Goal: Obtain resource: Download file/media

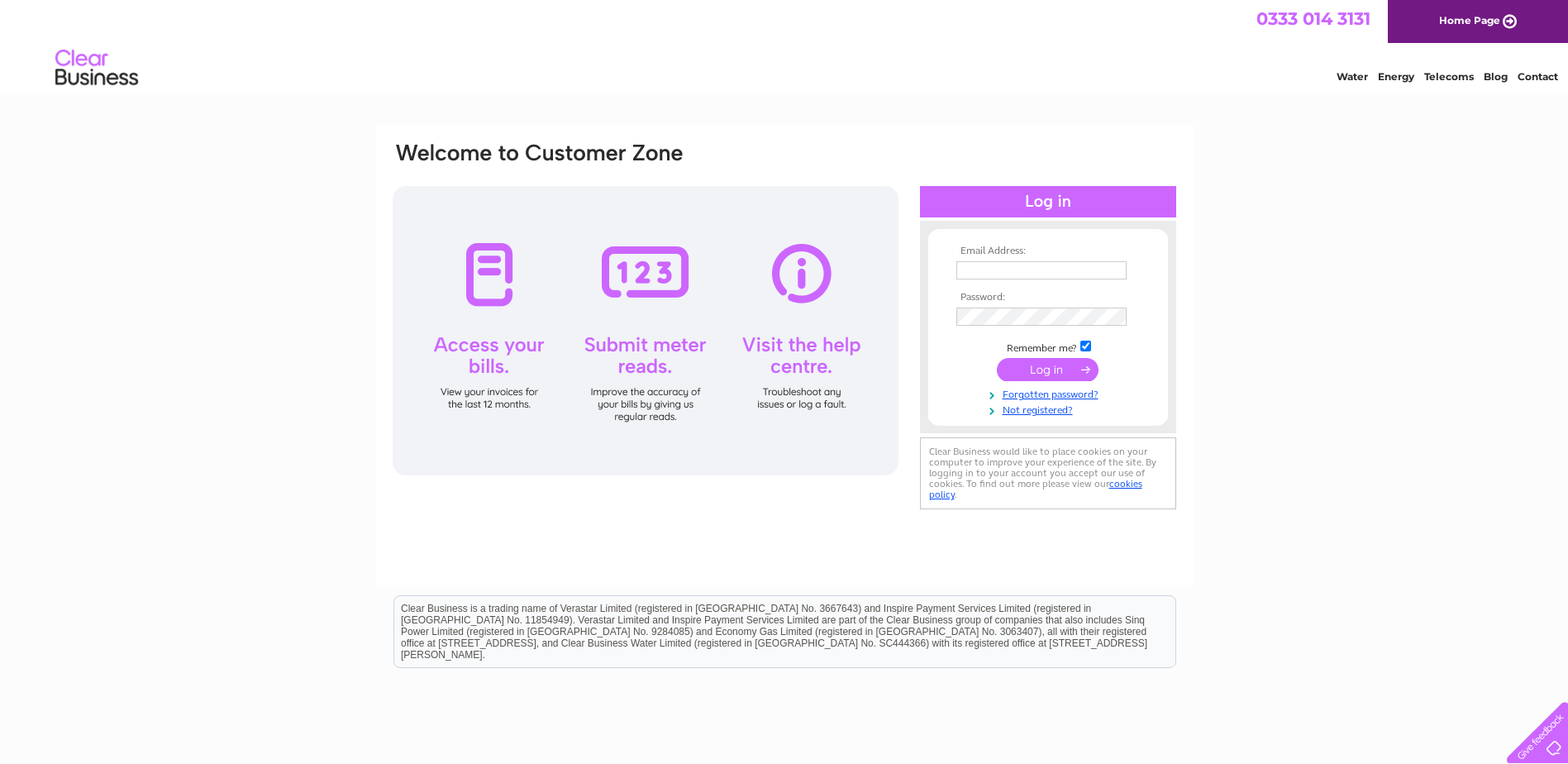
type input "purchasing@tunnock.co.uk"
click at [1048, 374] on input "submit" at bounding box center [1047, 369] width 102 height 23
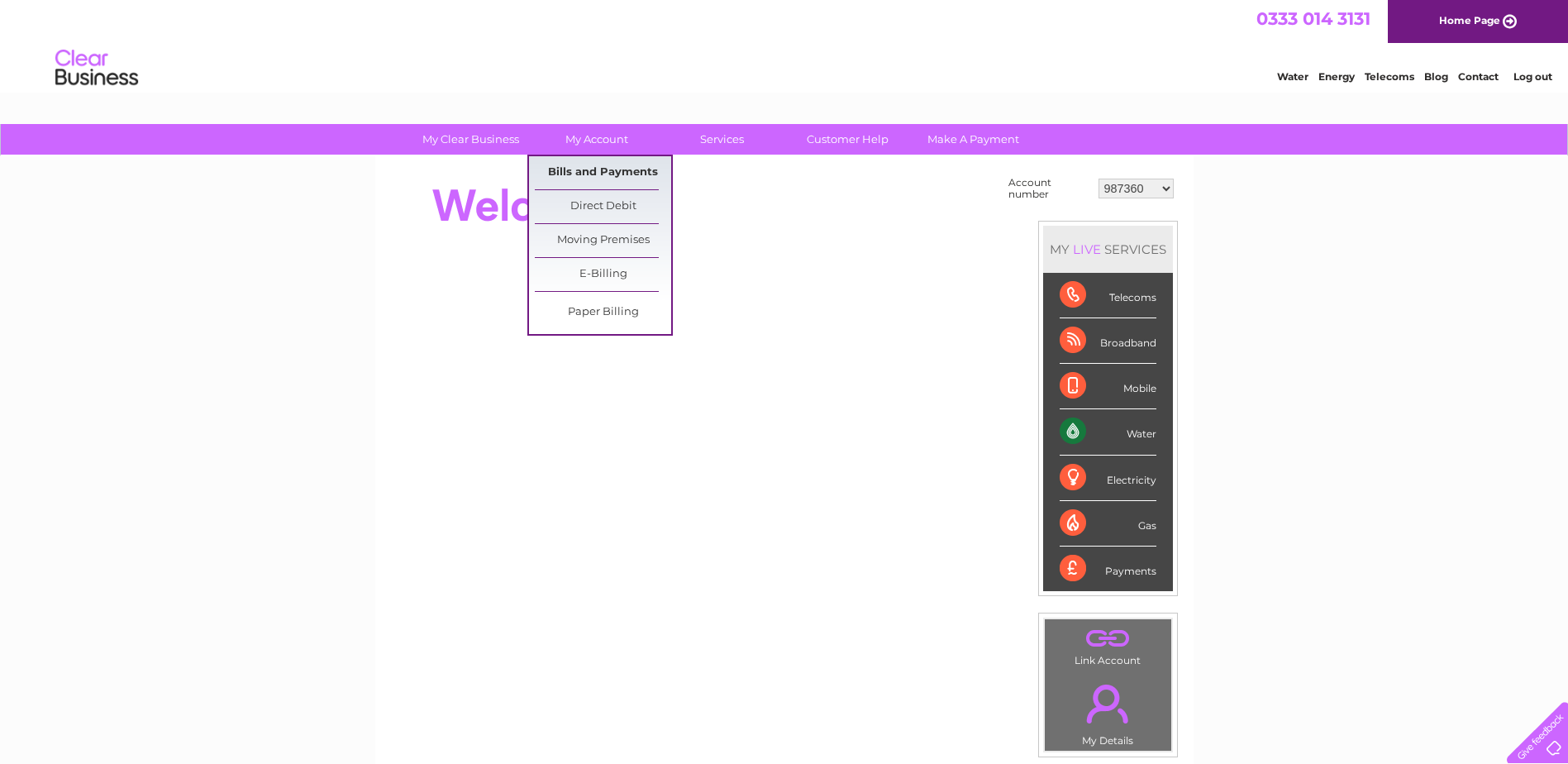
click at [588, 177] on link "Bills and Payments" at bounding box center [602, 173] width 136 height 33
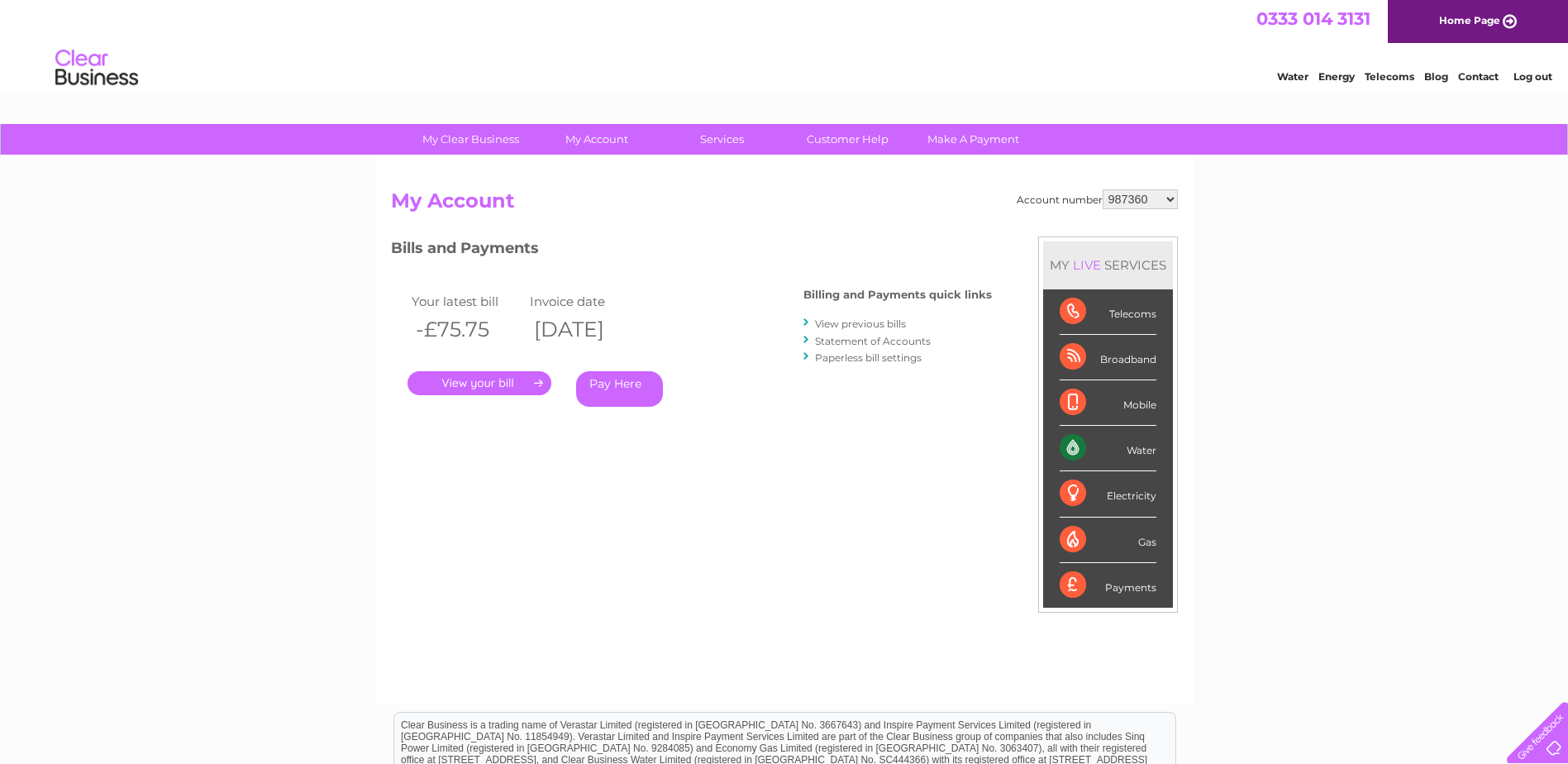
click at [857, 321] on link "View previous bills" at bounding box center [860, 323] width 91 height 12
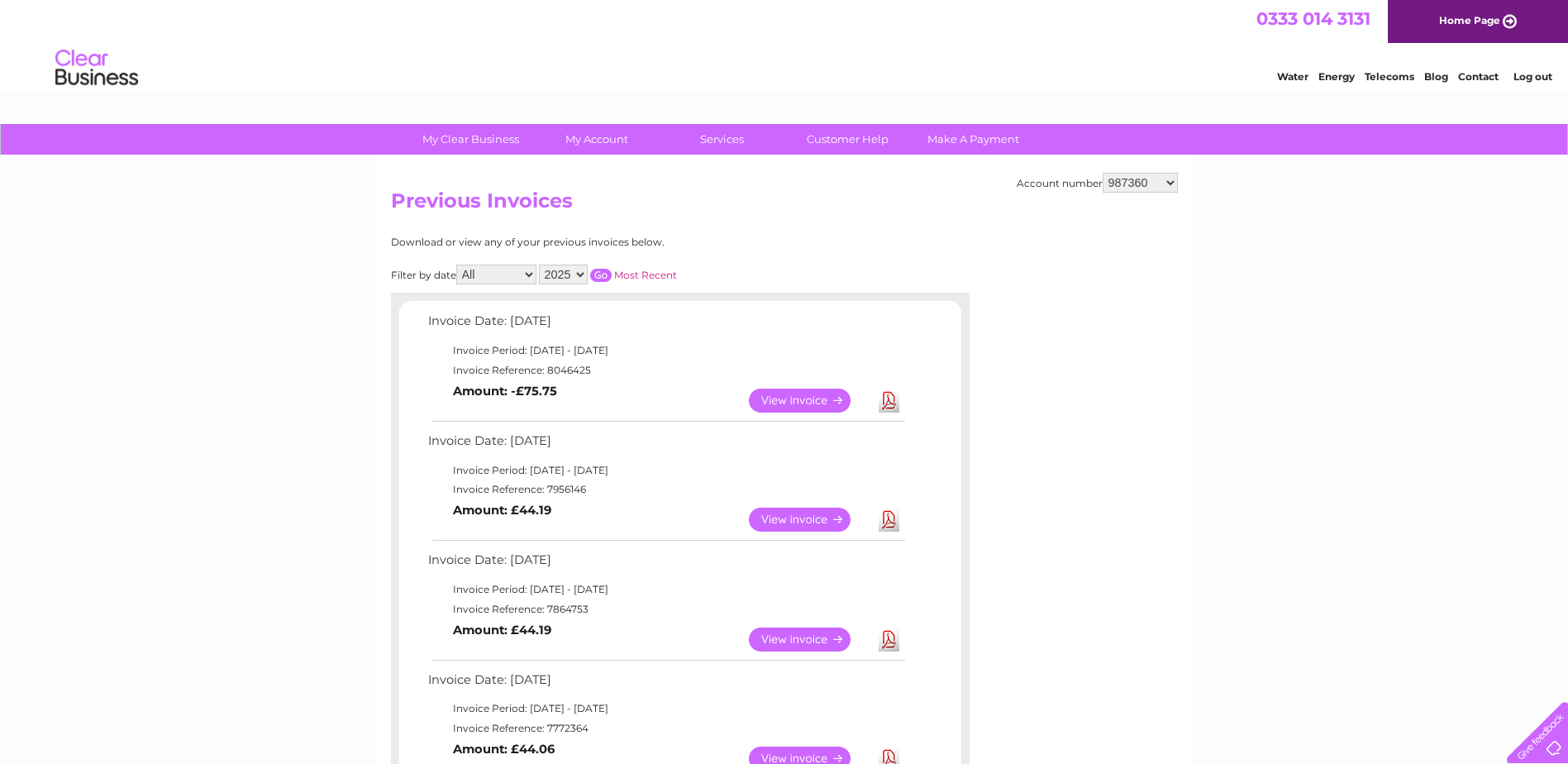
click at [889, 400] on link "Download" at bounding box center [889, 400] width 21 height 24
click at [824, 524] on link "View" at bounding box center [809, 519] width 121 height 24
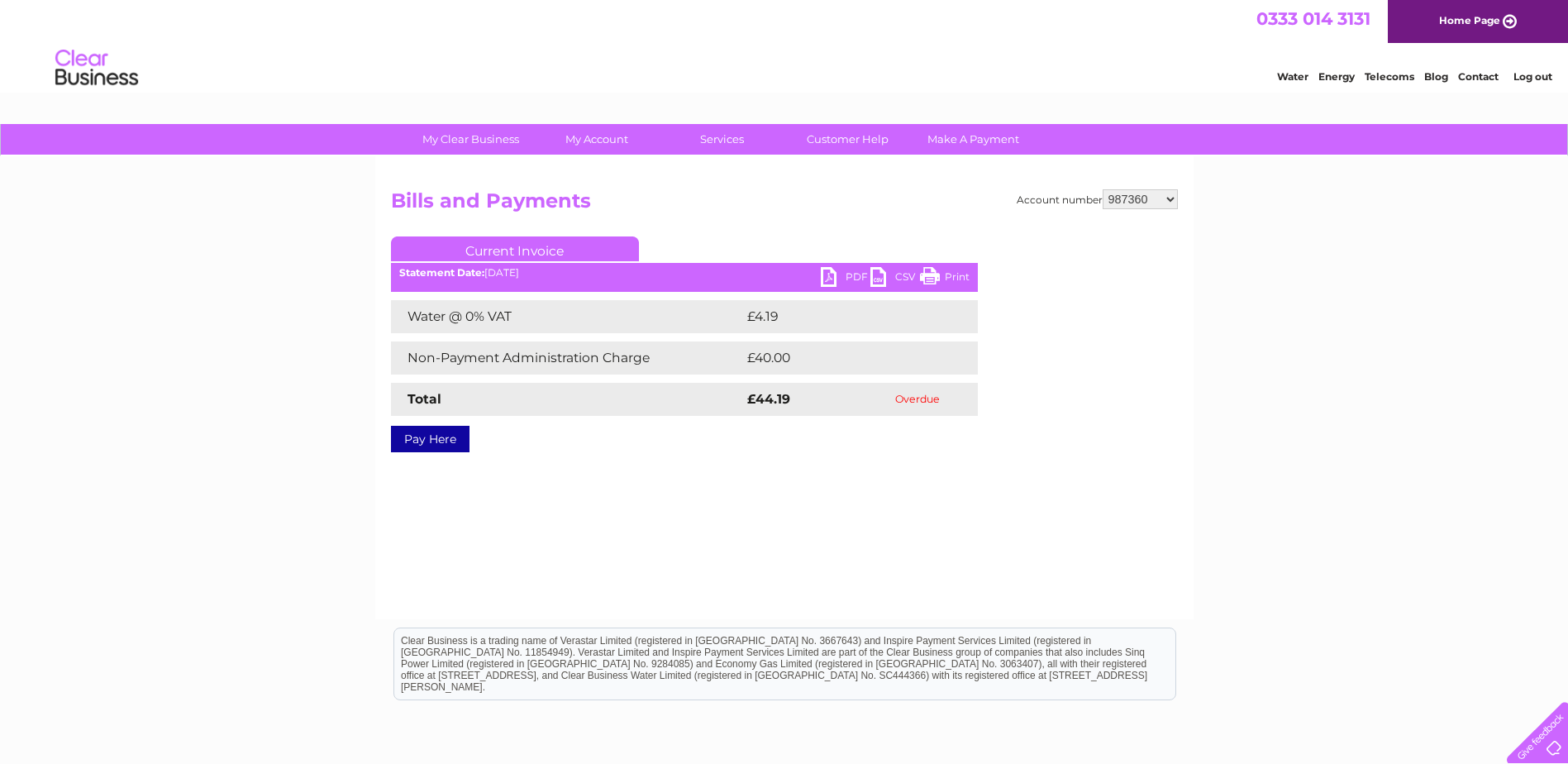
click at [847, 274] on link "PDF" at bounding box center [845, 279] width 50 height 24
click at [1141, 194] on select "987360 1092706 30312444" at bounding box center [1139, 199] width 75 height 20
select select "1092706"
click at [1102, 189] on select "987360 1092706 30312444" at bounding box center [1139, 199] width 75 height 20
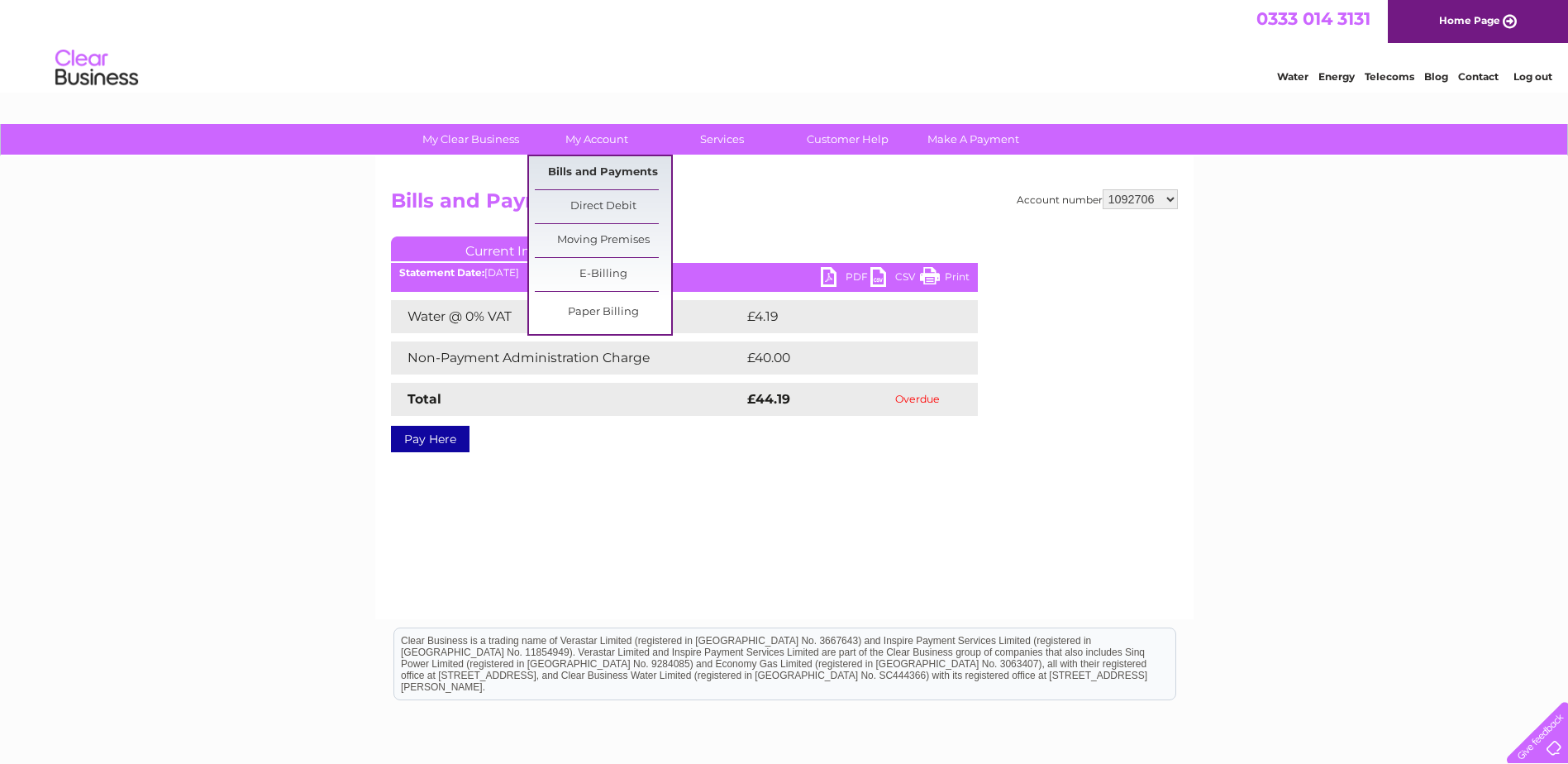
click at [595, 169] on link "Bills and Payments" at bounding box center [602, 173] width 136 height 33
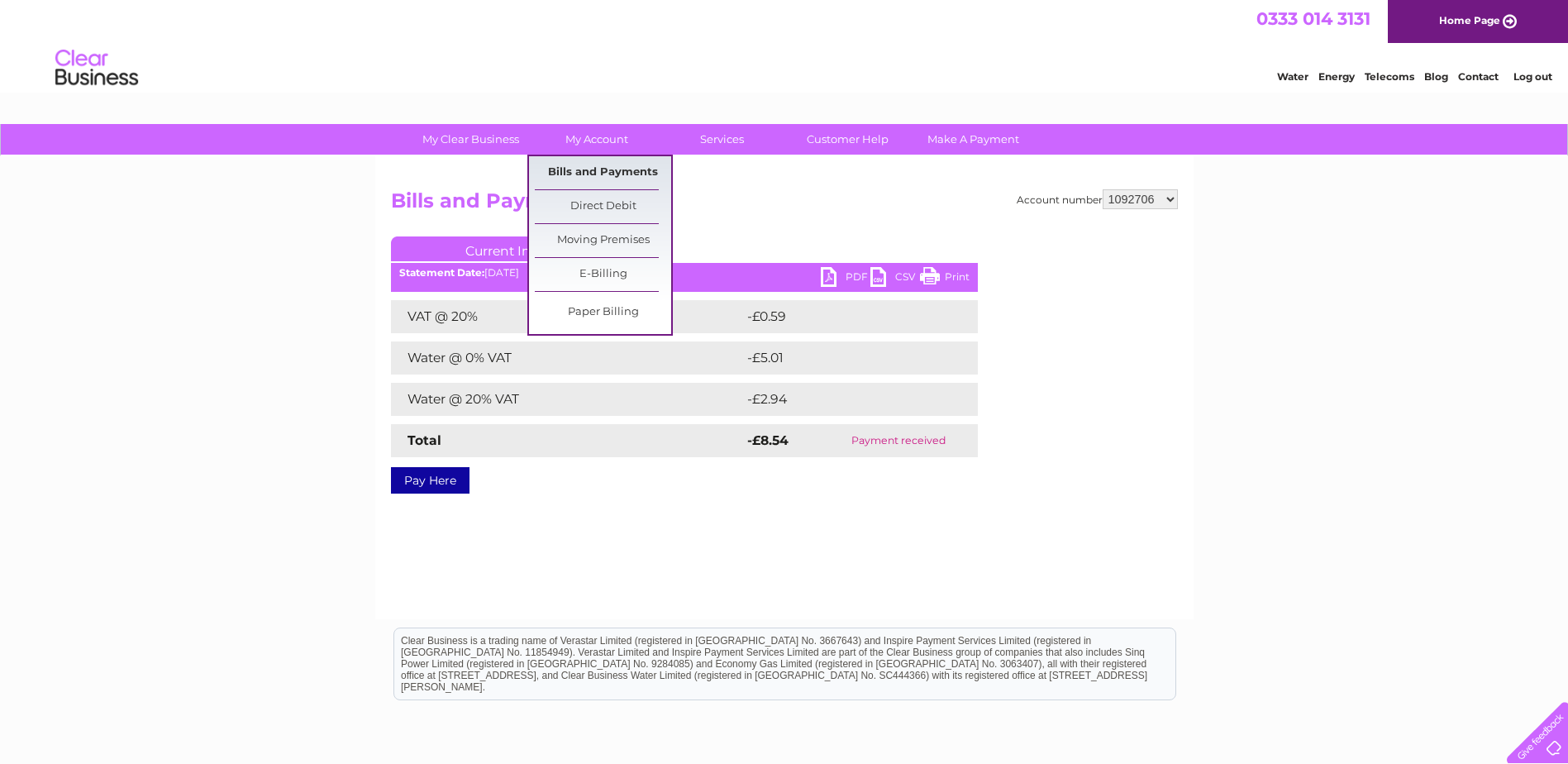
click at [596, 174] on link "Bills and Payments" at bounding box center [602, 173] width 136 height 33
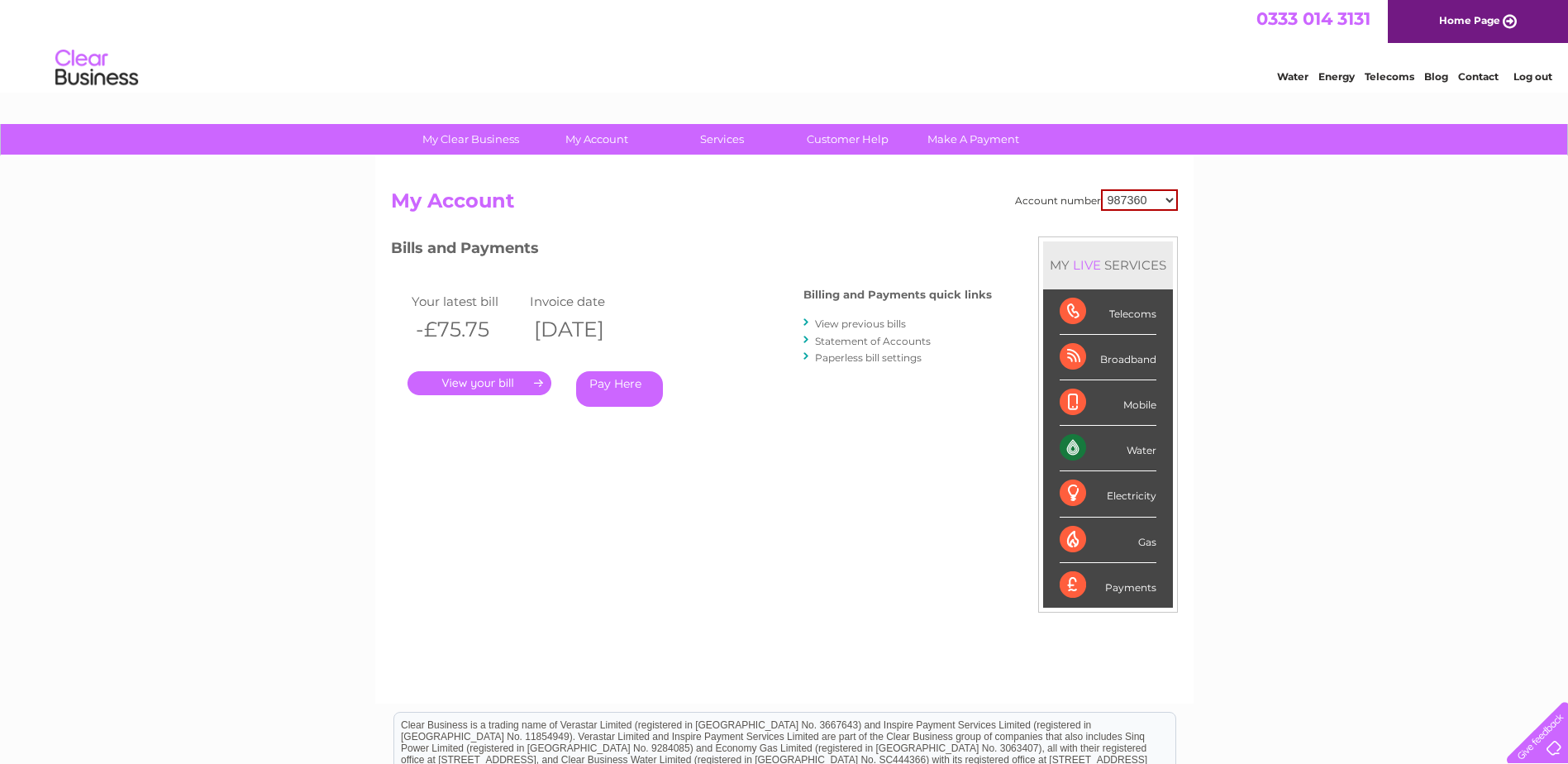
click at [1167, 202] on select "987360 1092706 30312444" at bounding box center [1139, 200] width 77 height 21
select select "1092706"
click at [1101, 189] on select "987360 1092706 30312444" at bounding box center [1139, 200] width 77 height 21
click at [853, 324] on link "View previous bills" at bounding box center [860, 323] width 91 height 12
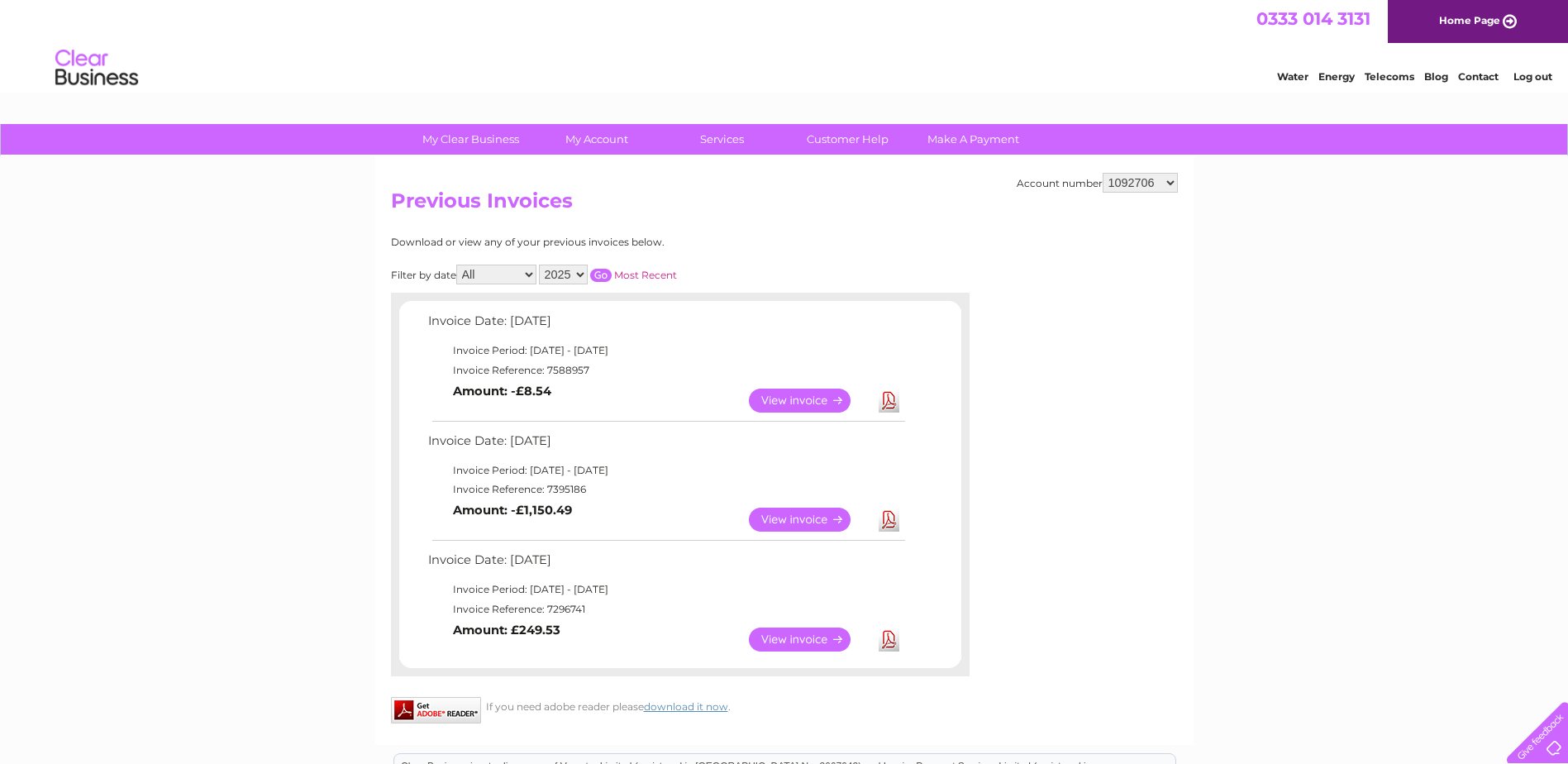
click at [795, 396] on link "View" at bounding box center [809, 400] width 121 height 24
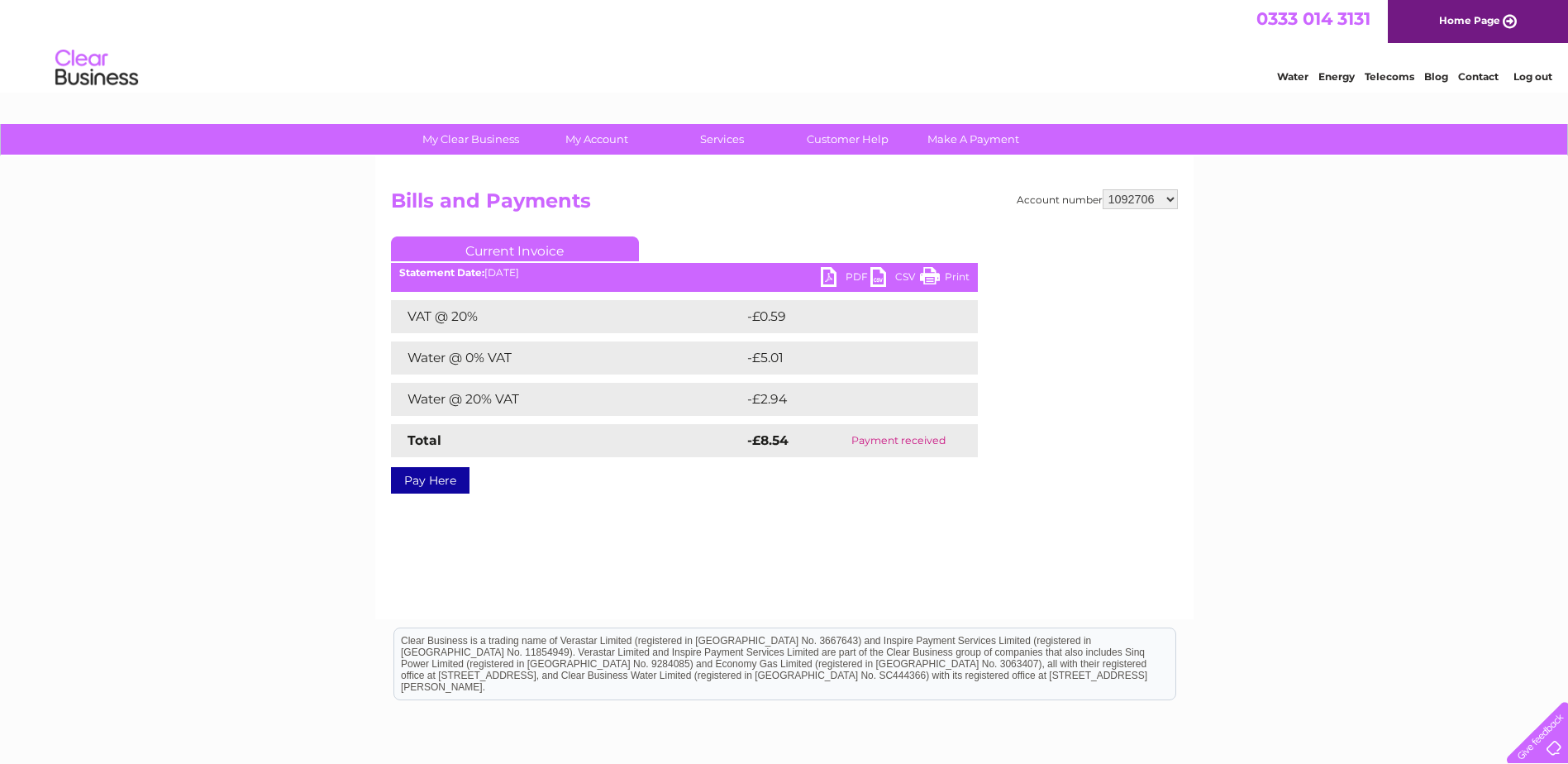
click at [852, 269] on link "PDF" at bounding box center [845, 279] width 50 height 24
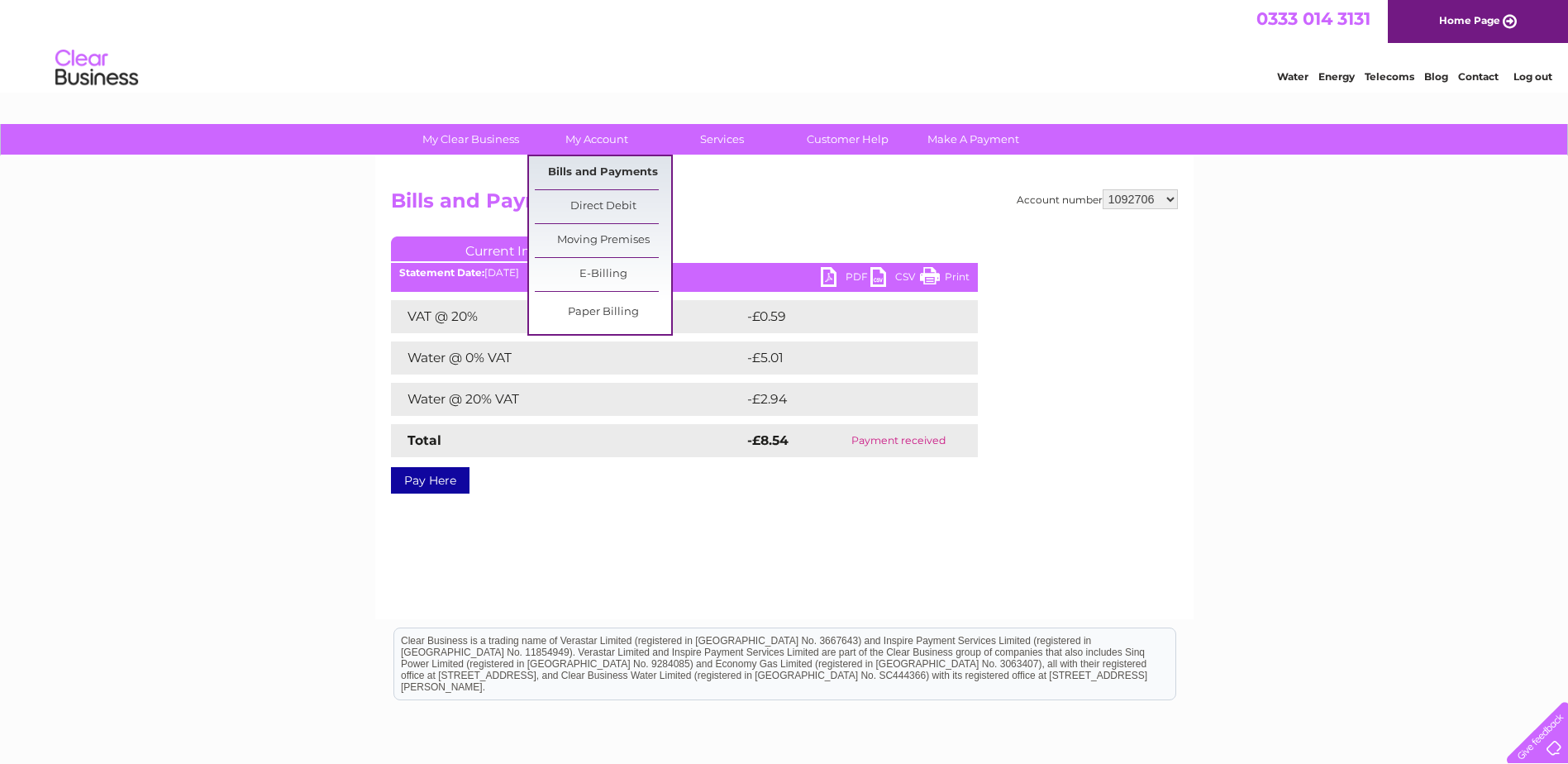
click at [600, 171] on link "Bills and Payments" at bounding box center [602, 173] width 136 height 33
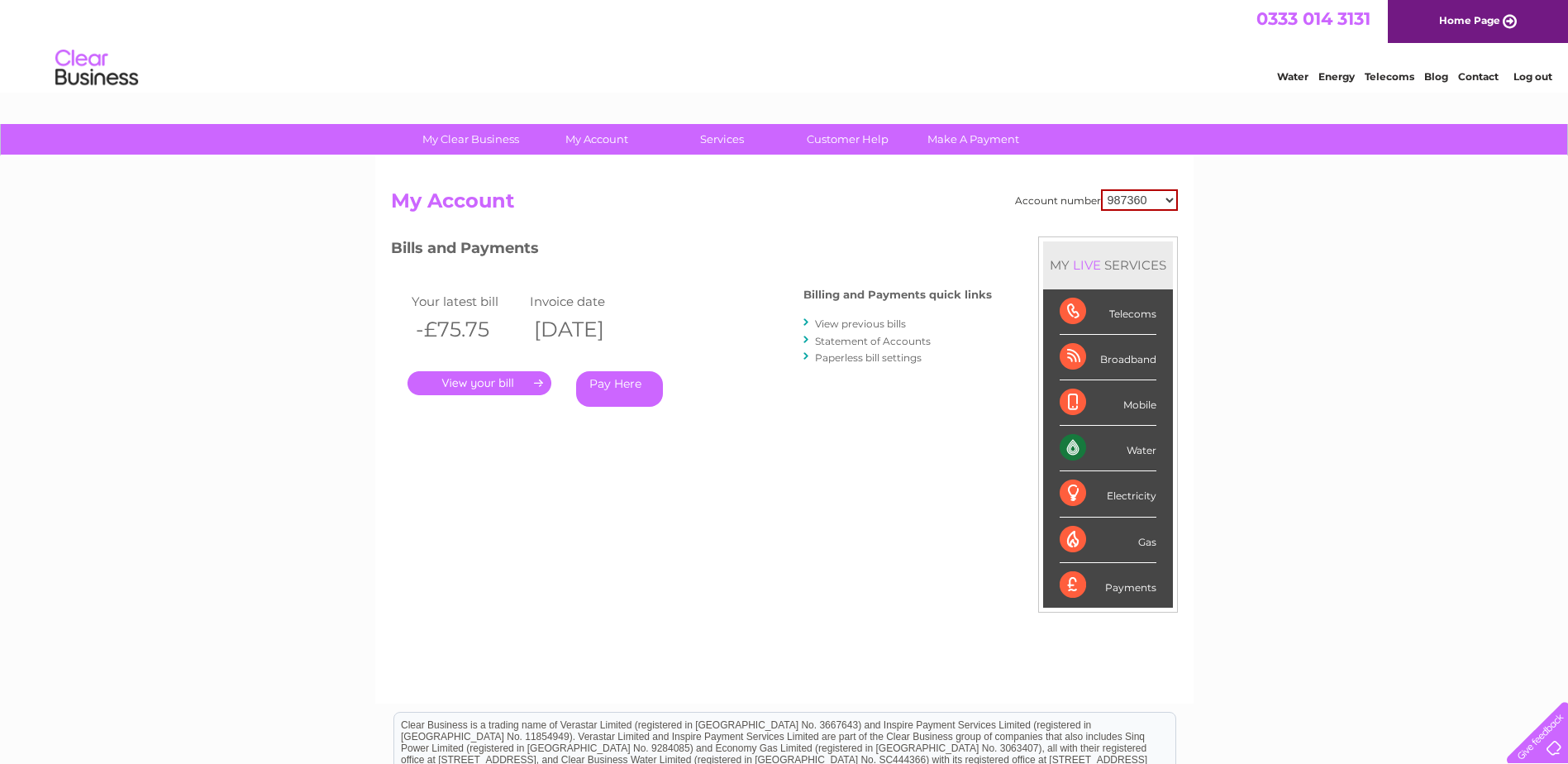
click at [1170, 197] on select "987360 1092706 30312444" at bounding box center [1139, 200] width 77 height 21
select select "30312444"
click at [1101, 189] on select "987360 1092706 30312444" at bounding box center [1139, 200] width 77 height 21
click at [887, 322] on link "View previous bills" at bounding box center [860, 323] width 91 height 12
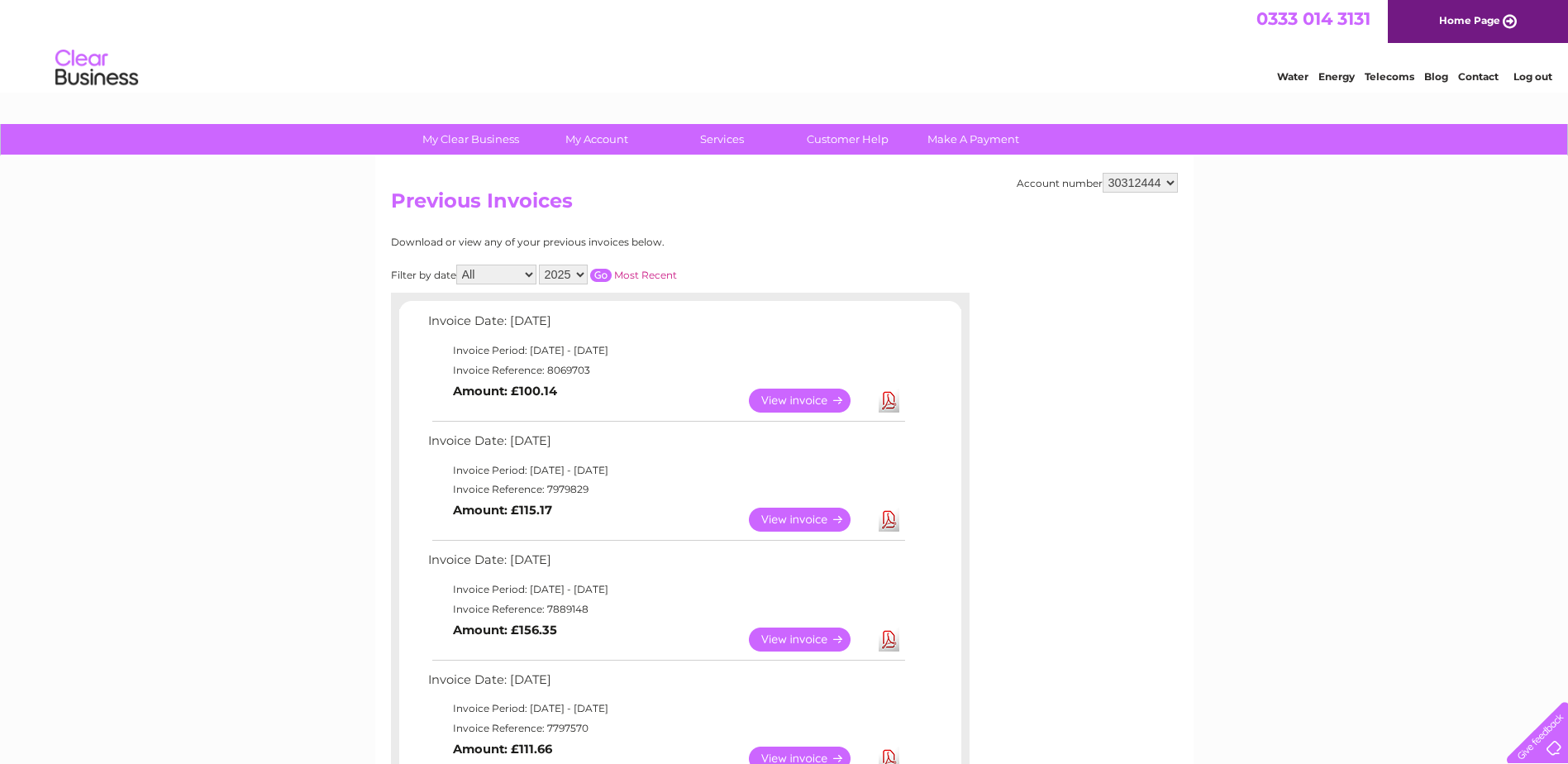
click at [821, 406] on link "View" at bounding box center [809, 400] width 121 height 24
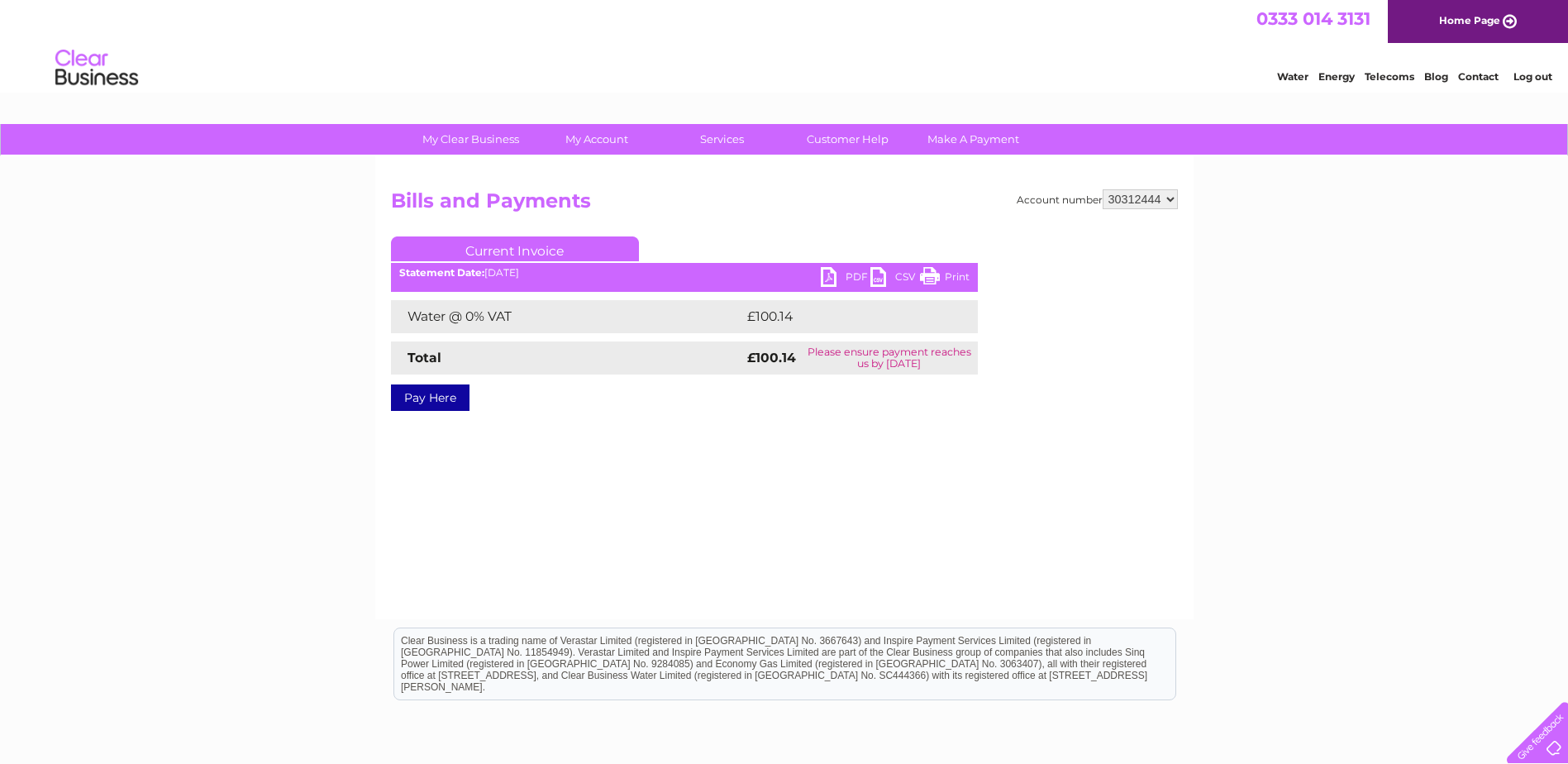
click at [840, 275] on link "PDF" at bounding box center [845, 279] width 50 height 24
